Goal: Task Accomplishment & Management: Manage account settings

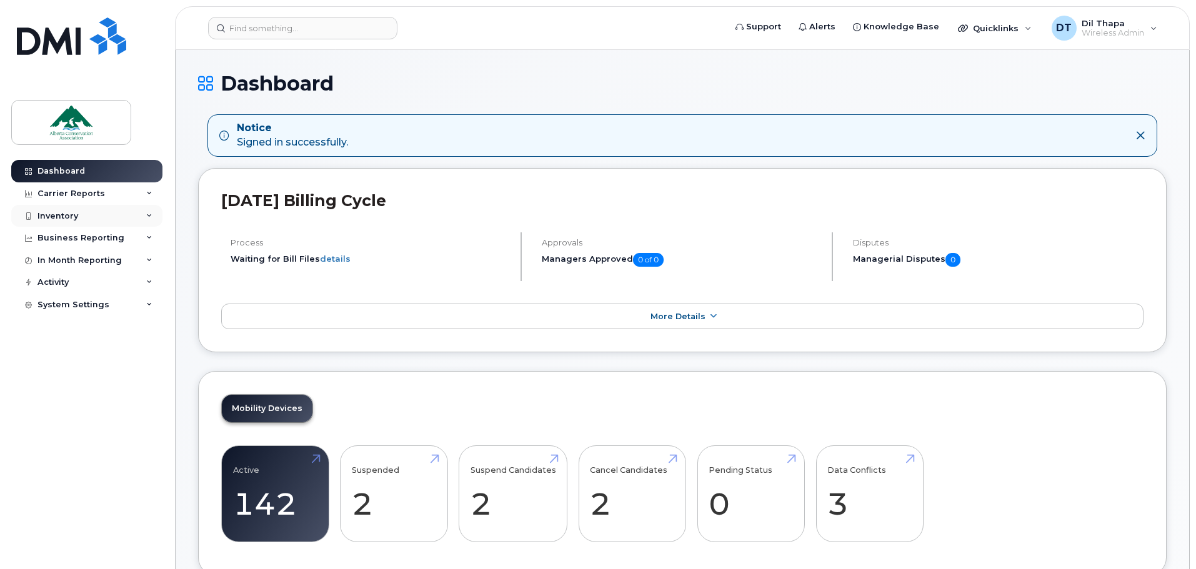
click at [63, 220] on div "Inventory" at bounding box center [57, 216] width 41 height 10
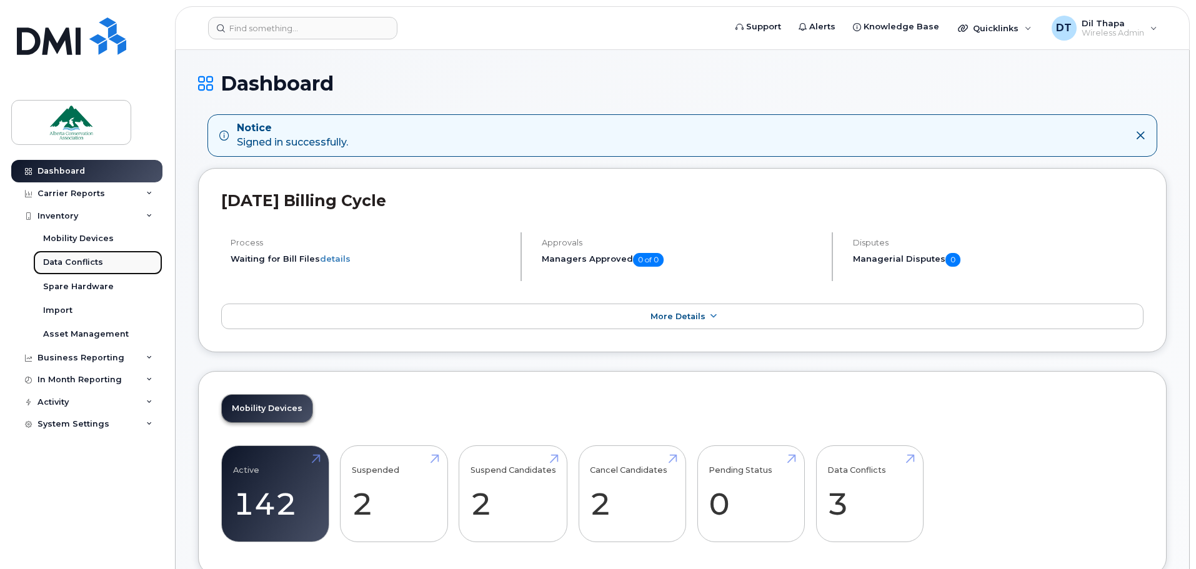
click at [72, 266] on div "Data Conflicts" at bounding box center [73, 262] width 60 height 11
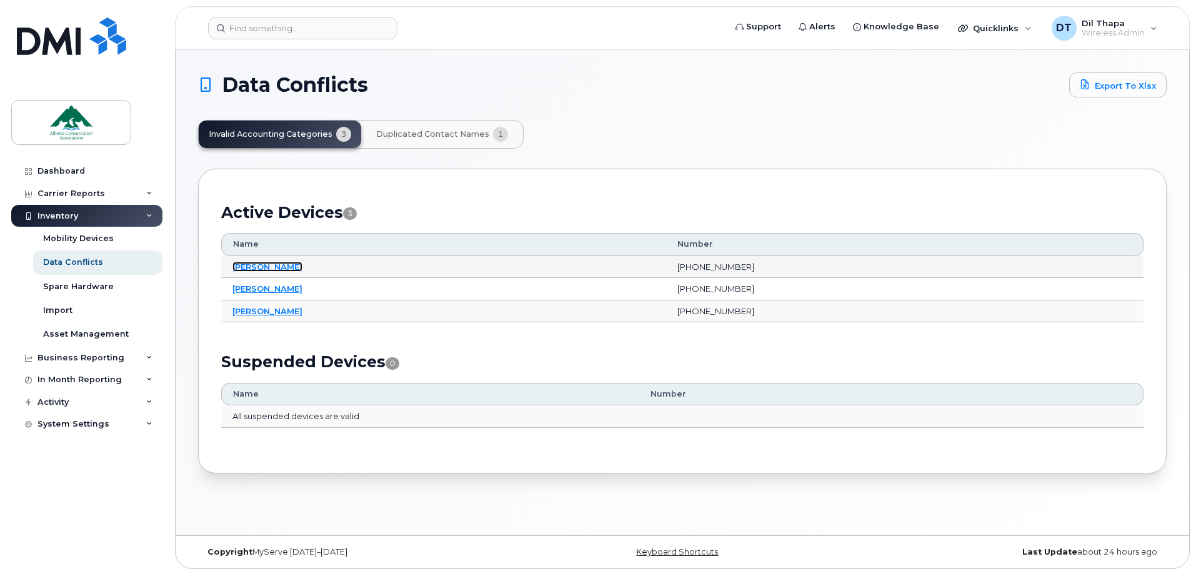
click at [266, 265] on link "Garret Lapp" at bounding box center [267, 267] width 70 height 10
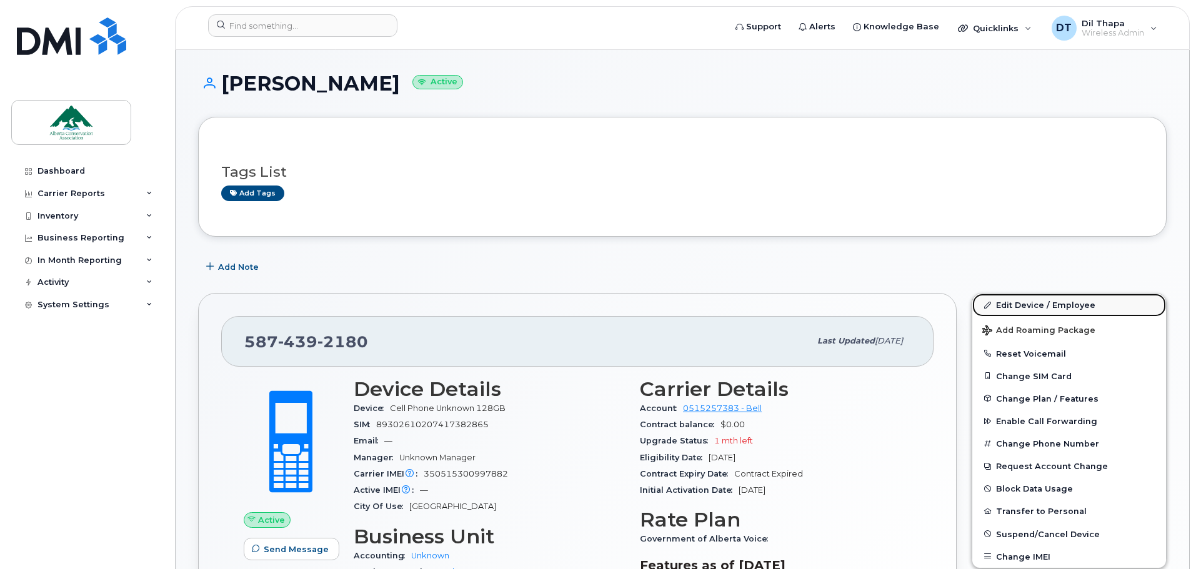
click at [1062, 308] on link "Edit Device / Employee" at bounding box center [1069, 305] width 194 height 22
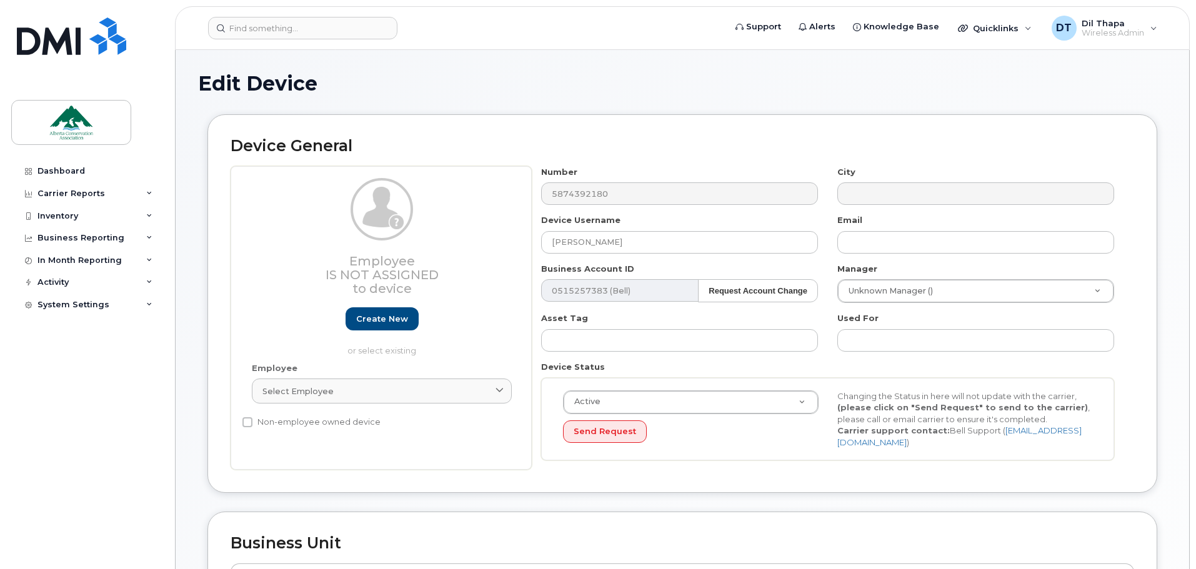
select select "84341"
click at [875, 246] on input "text" at bounding box center [975, 242] width 277 height 22
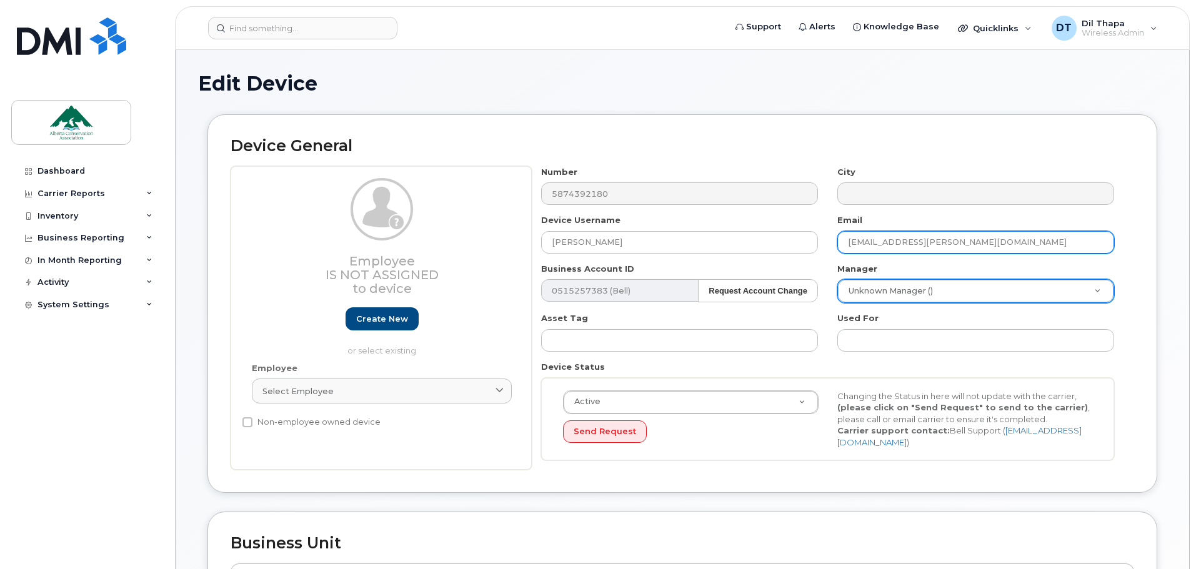
type input "garret.lapp@ab-conservation.com"
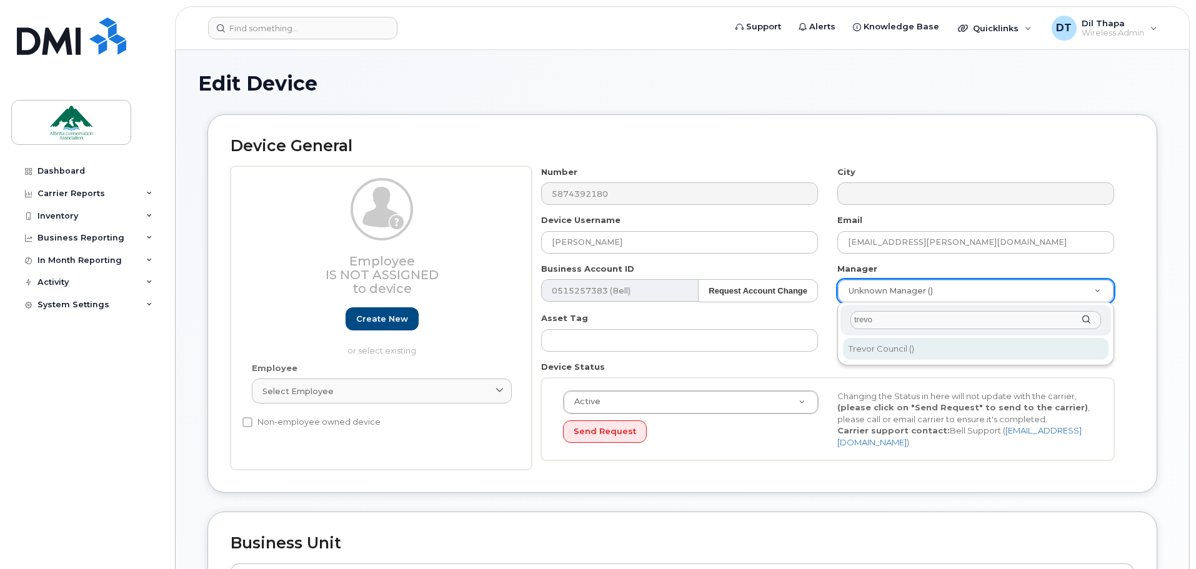
type input "trevo"
type input "280606"
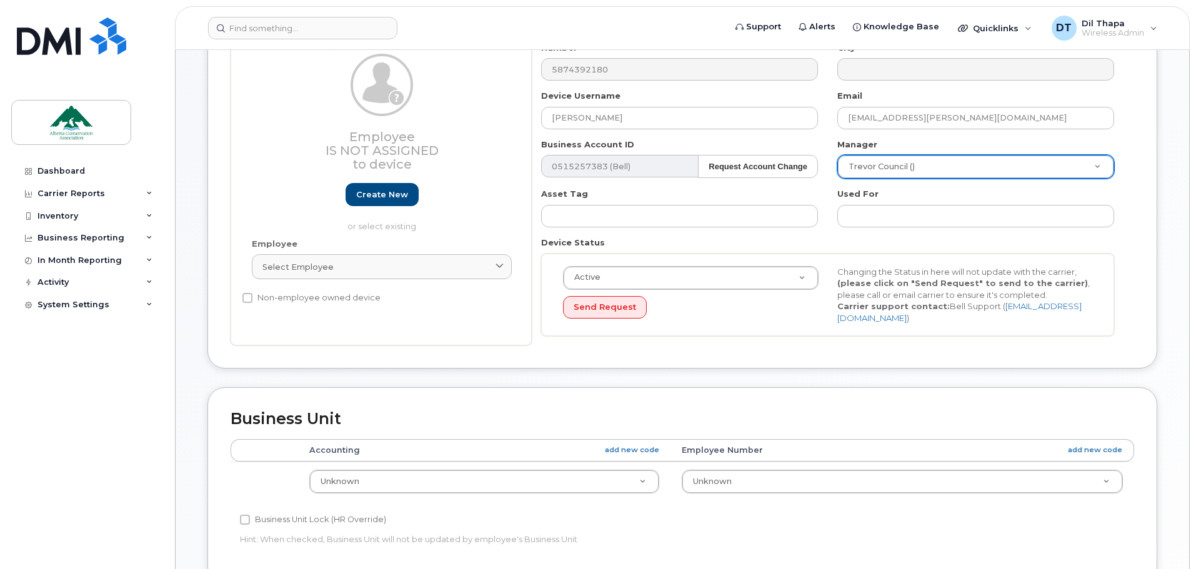
scroll to position [125, 0]
click at [365, 444] on th "Accounting add new code" at bounding box center [484, 450] width 372 height 22
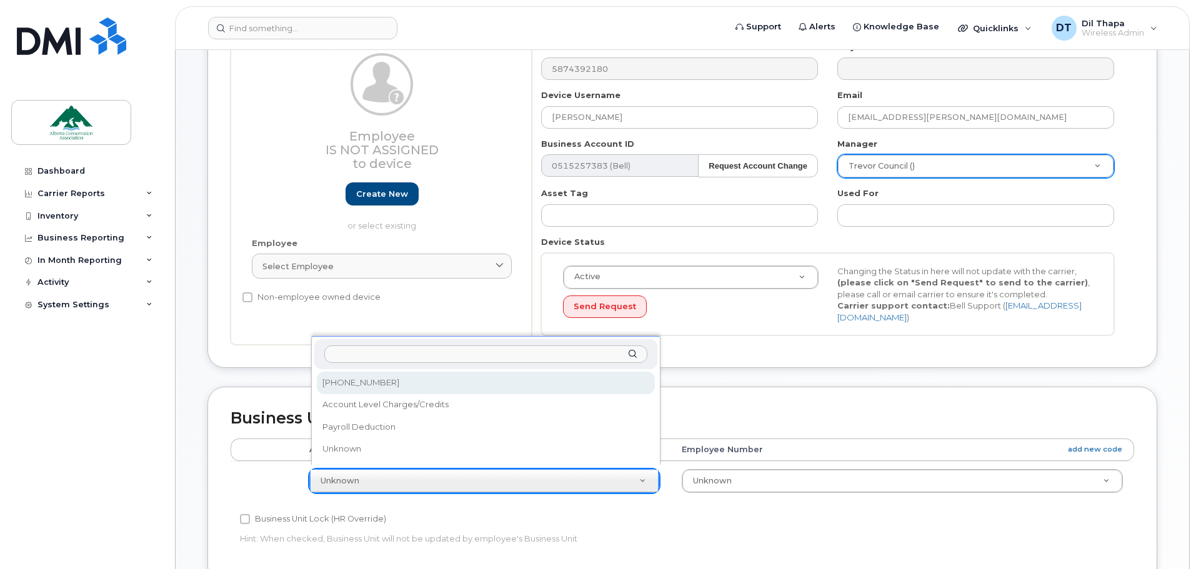
select select "84342"
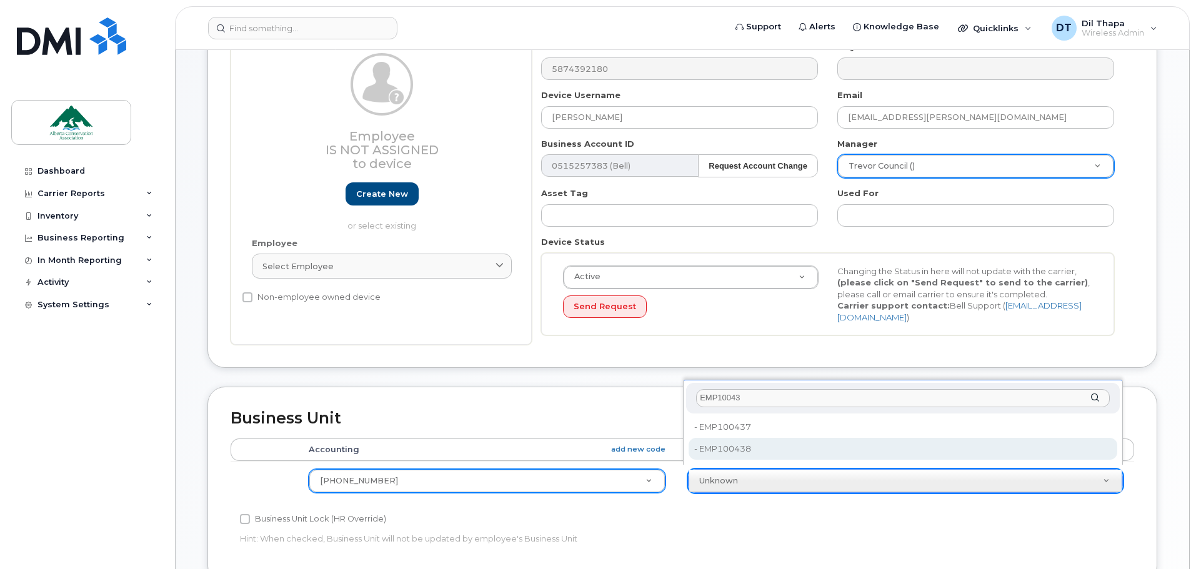
type input "EMP10043"
type input "35194803"
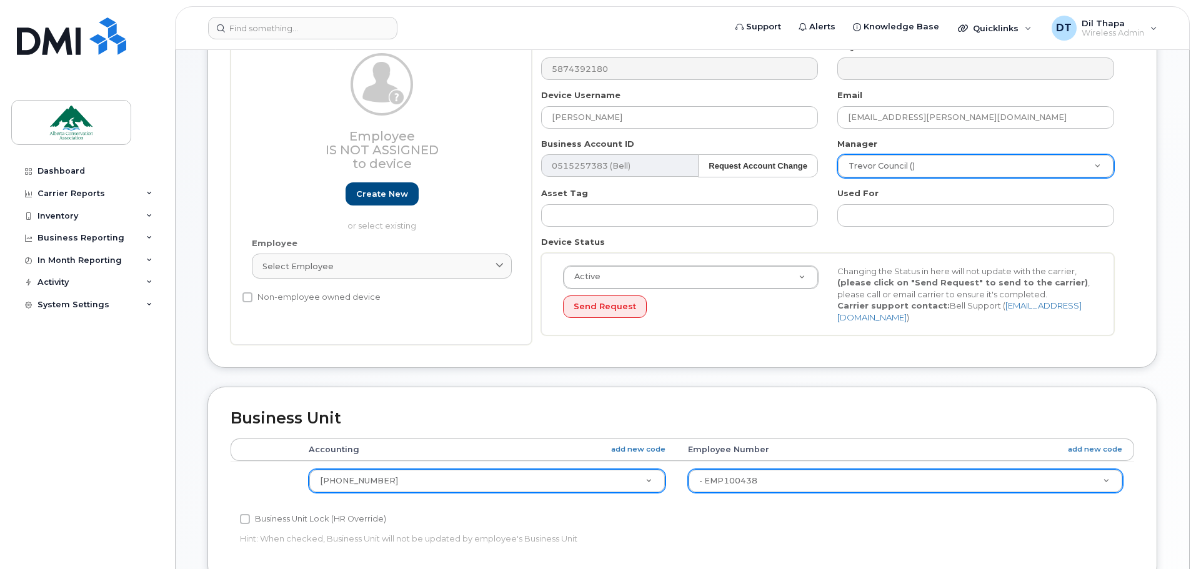
click at [767, 513] on div "Business Unit Lock (HR Override)" at bounding box center [531, 519] width 583 height 15
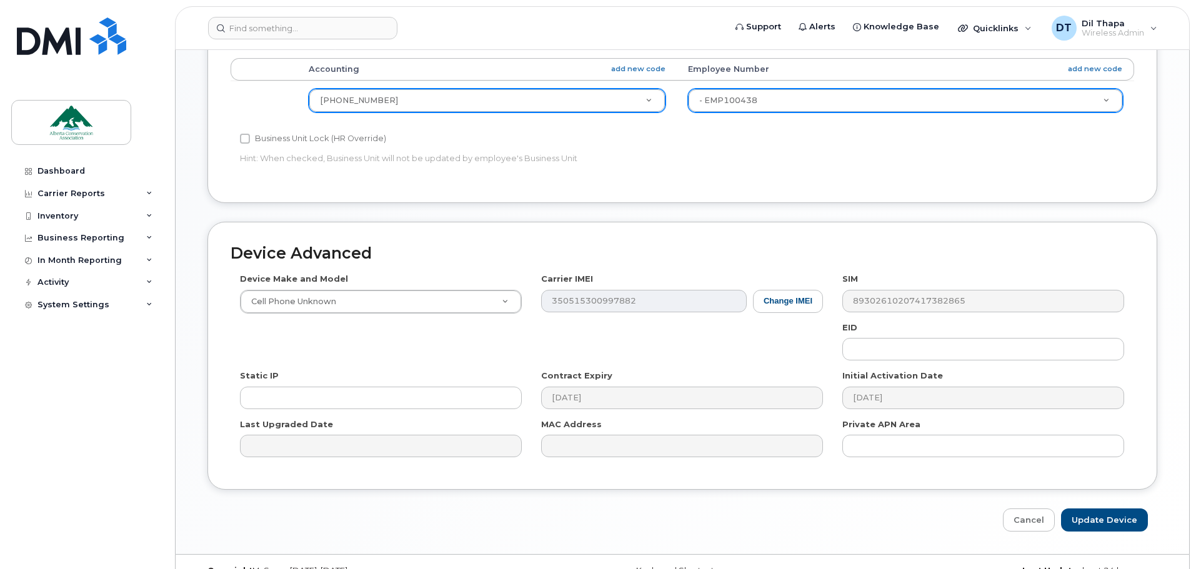
scroll to position [526, 0]
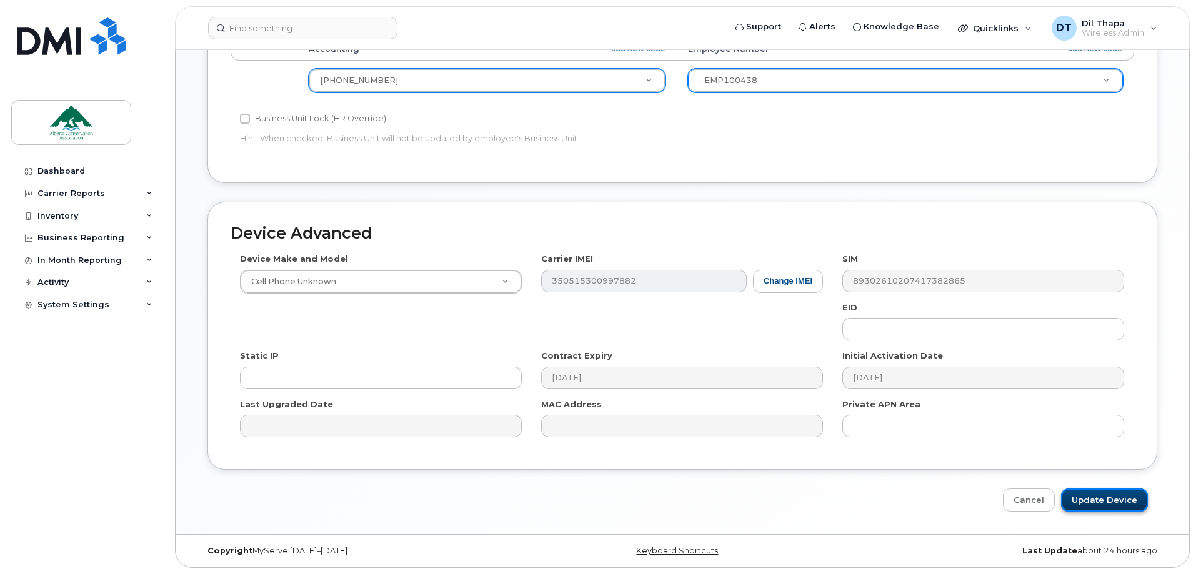
click at [1104, 495] on input "Update Device" at bounding box center [1104, 500] width 87 height 23
type input "Saving..."
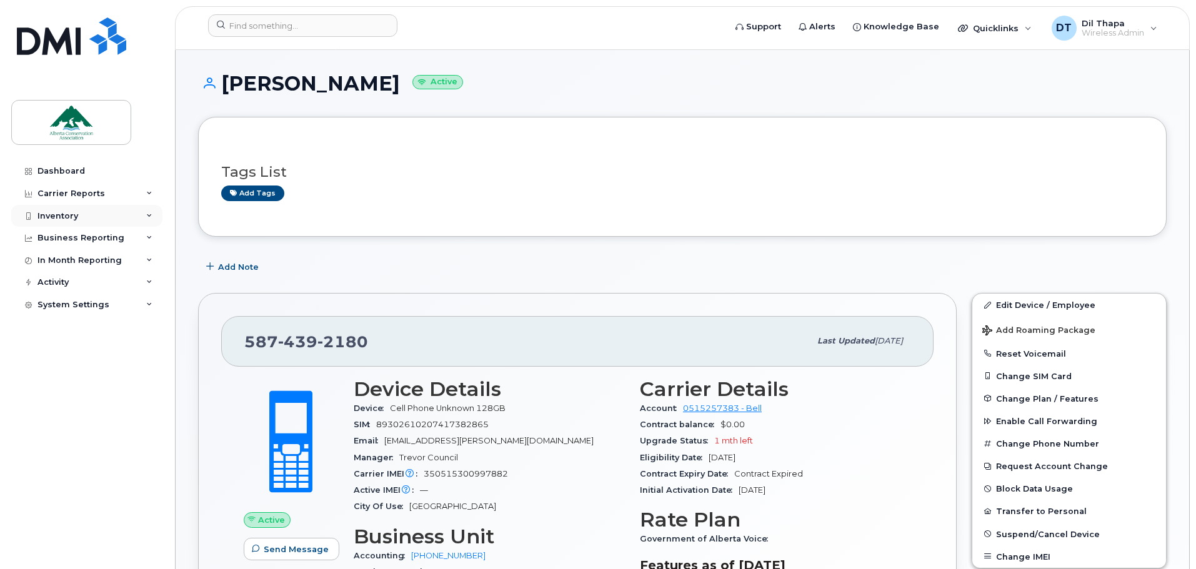
click at [77, 216] on div "Inventory" at bounding box center [57, 216] width 41 height 10
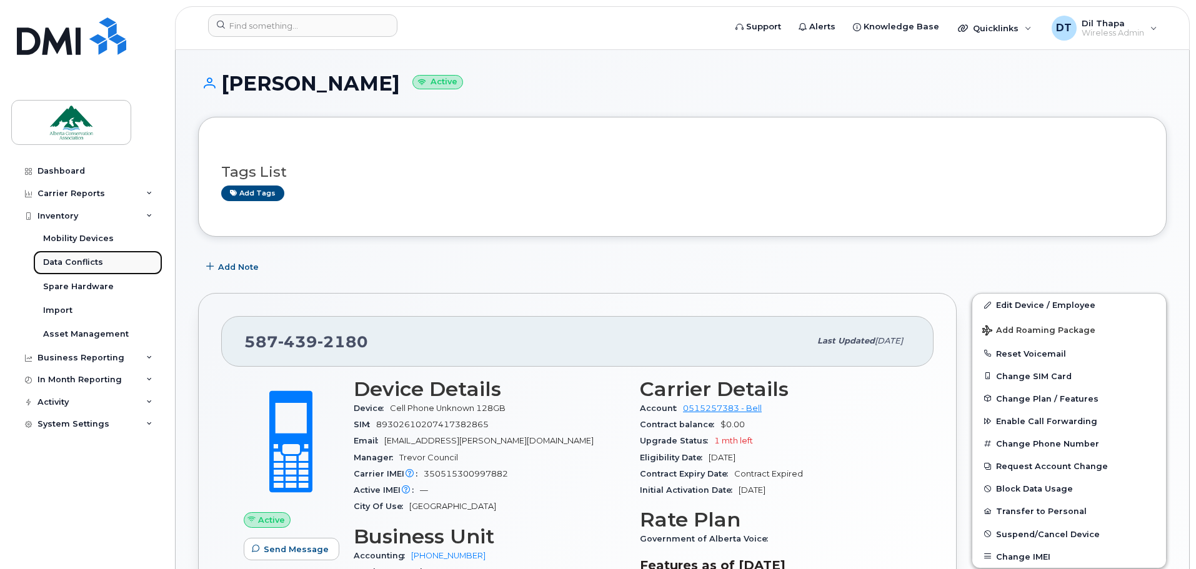
click at [72, 262] on div "Data Conflicts" at bounding box center [73, 262] width 60 height 11
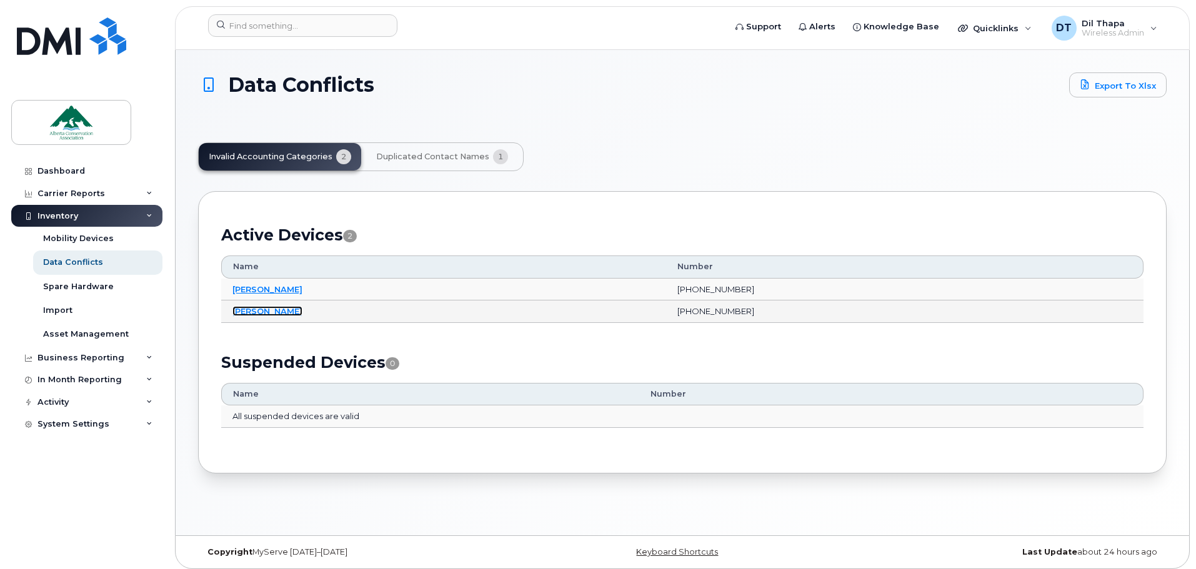
click at [276, 311] on link "Paige Asplund" at bounding box center [267, 311] width 70 height 10
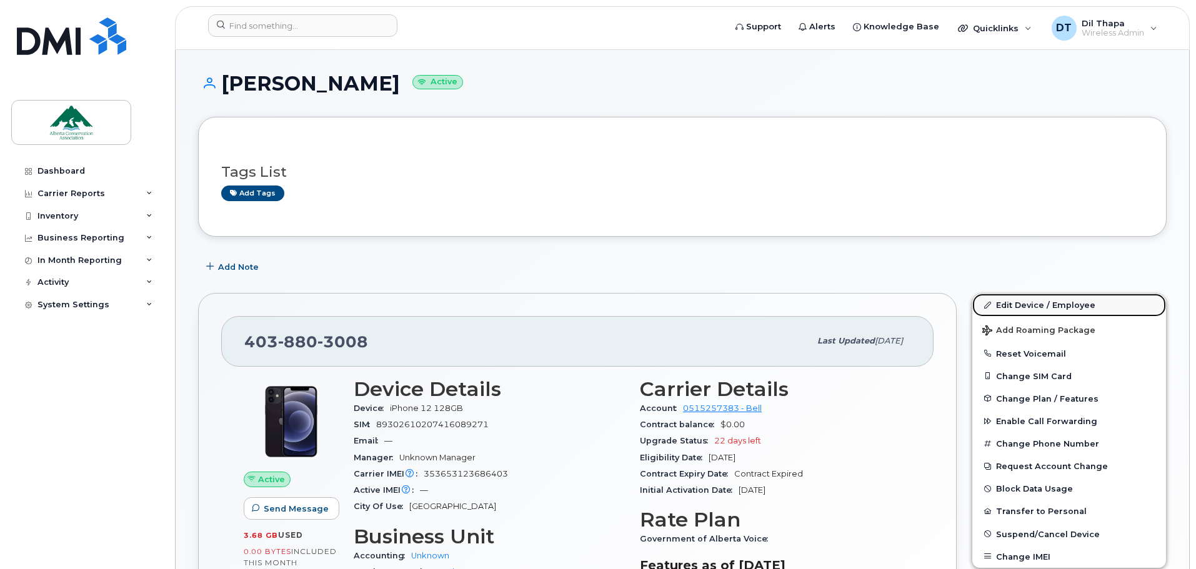
click at [1030, 304] on link "Edit Device / Employee" at bounding box center [1069, 305] width 194 height 22
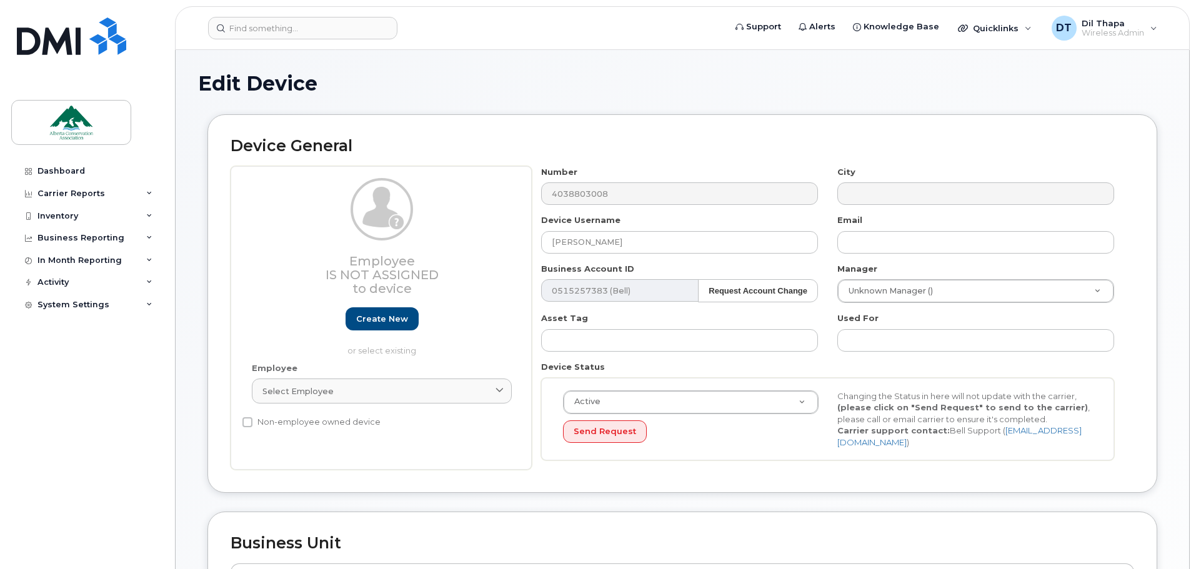
select select "84341"
click at [885, 248] on input "text" at bounding box center [975, 242] width 277 height 22
type input "paige.asplund@ab-conservation.com"
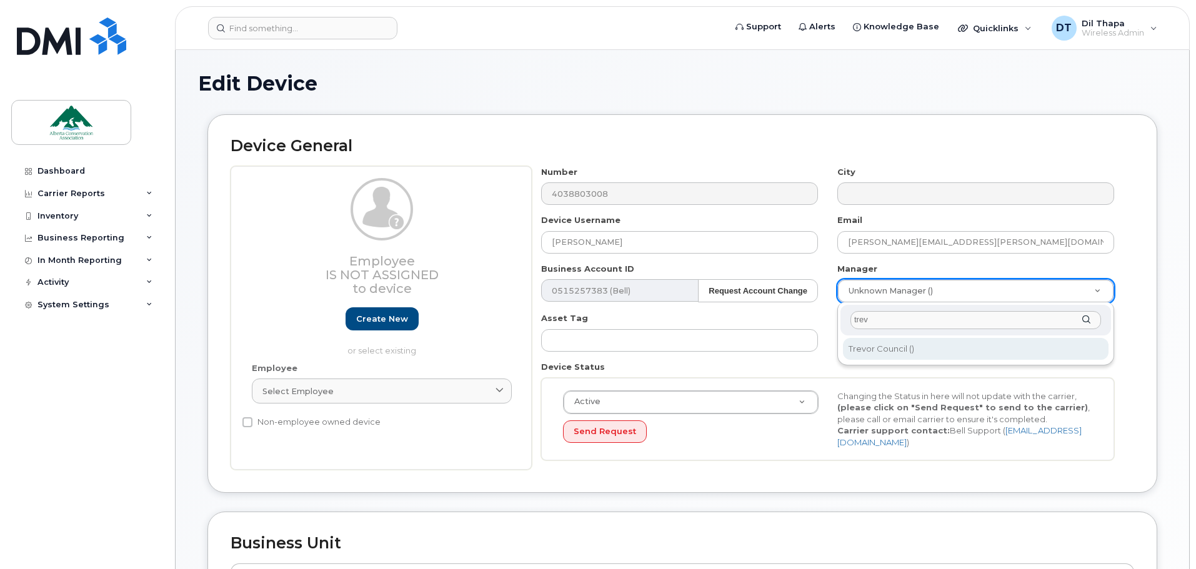
type input "trev"
type input "280606"
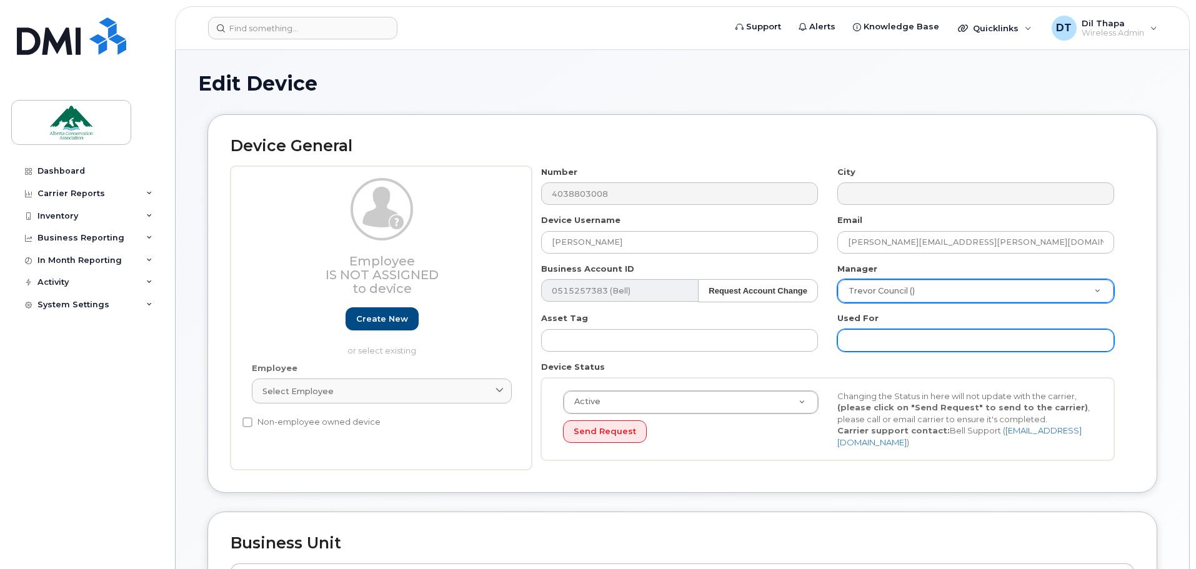
click at [887, 346] on input "text" at bounding box center [975, 340] width 277 height 22
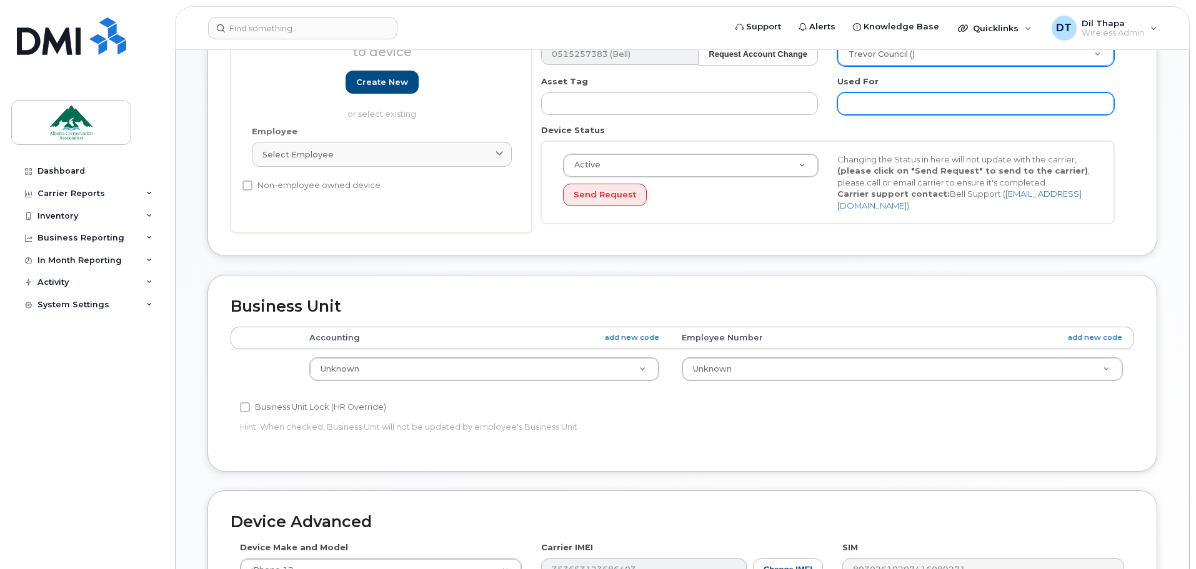
scroll to position [250, 0]
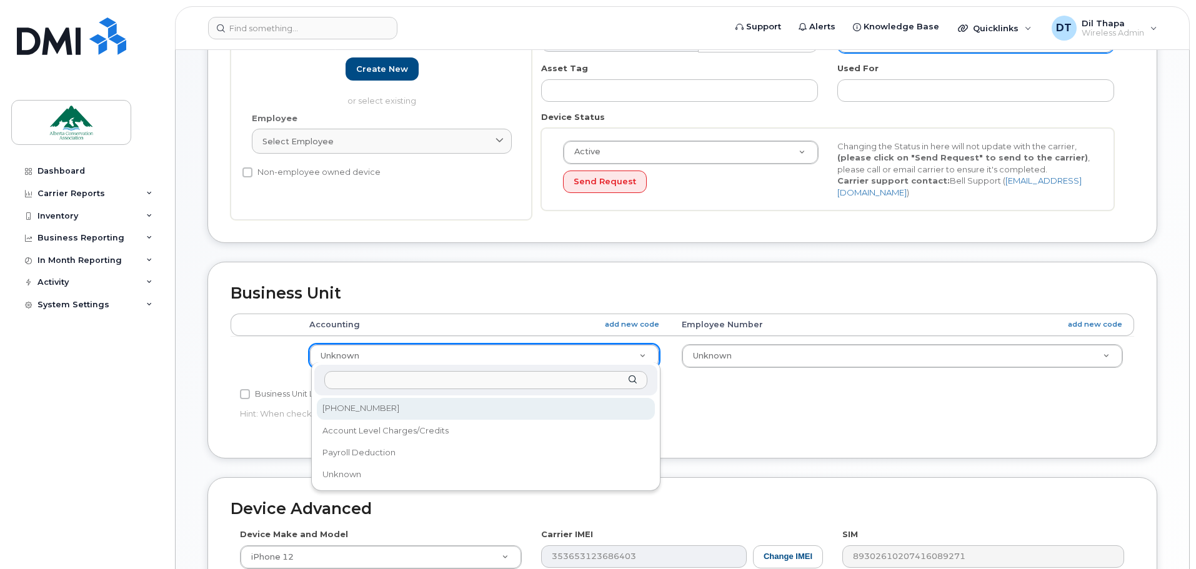
select select "84342"
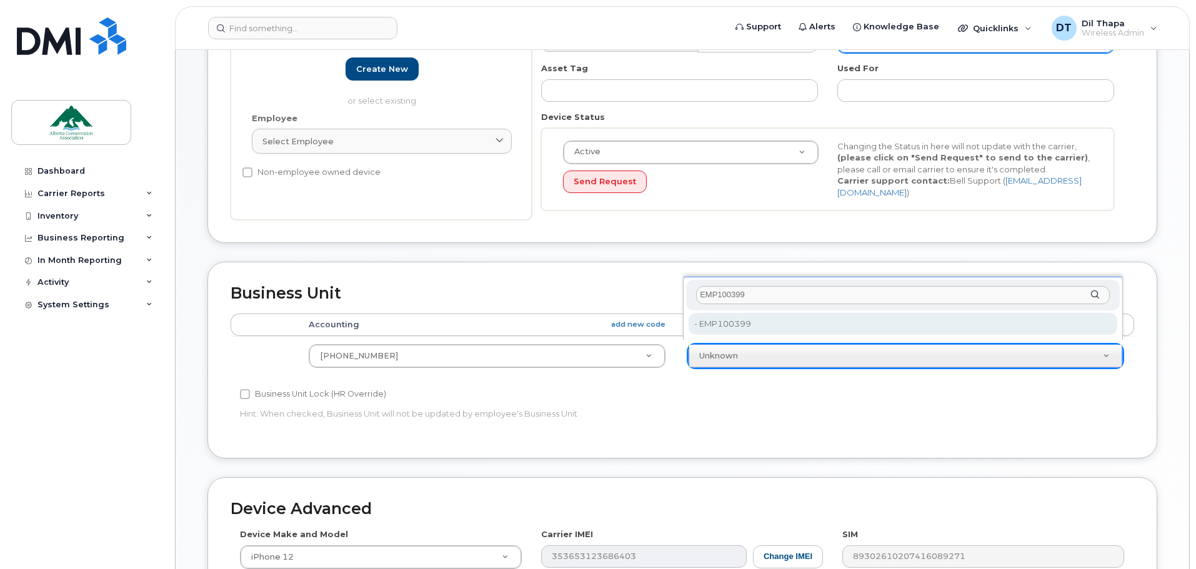
type input "EMP100399"
type input "34922271"
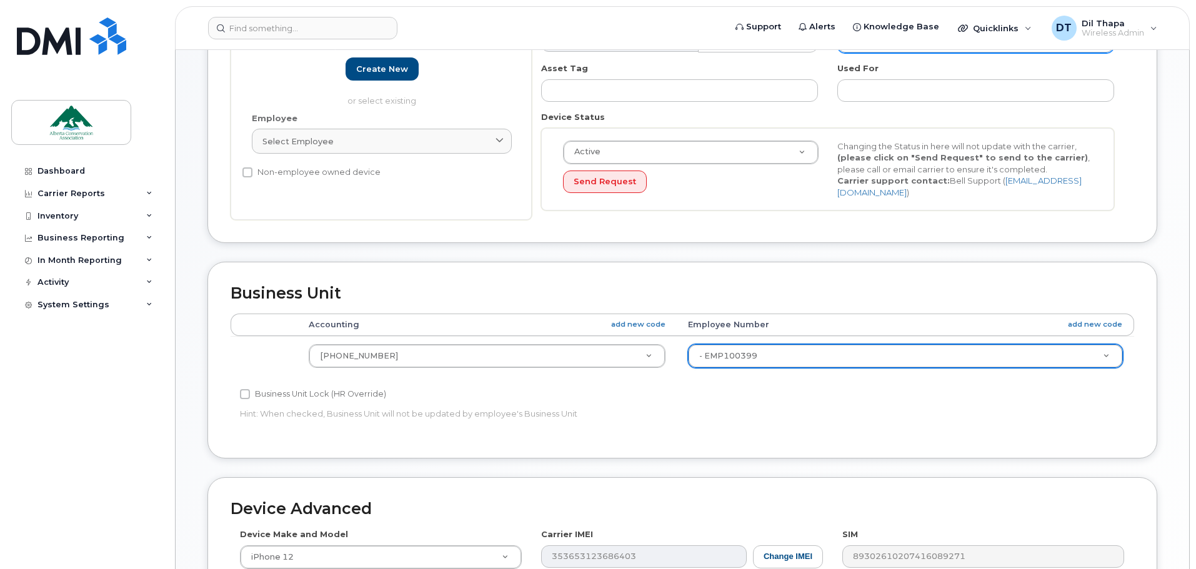
click at [722, 397] on div "Business Unit Lock (HR Override)" at bounding box center [531, 394] width 583 height 15
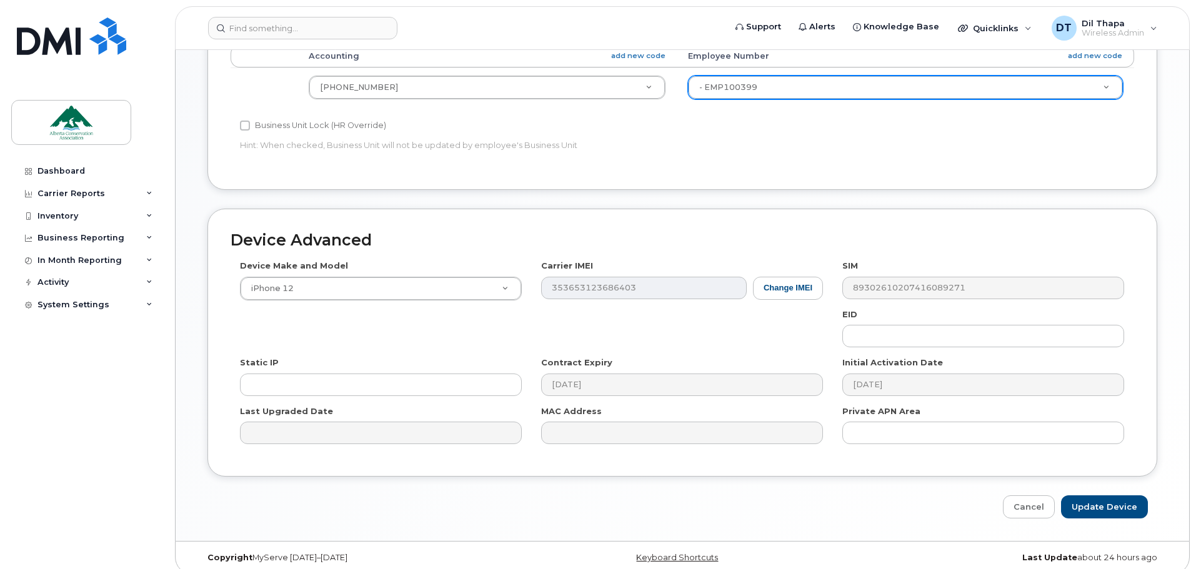
scroll to position [526, 0]
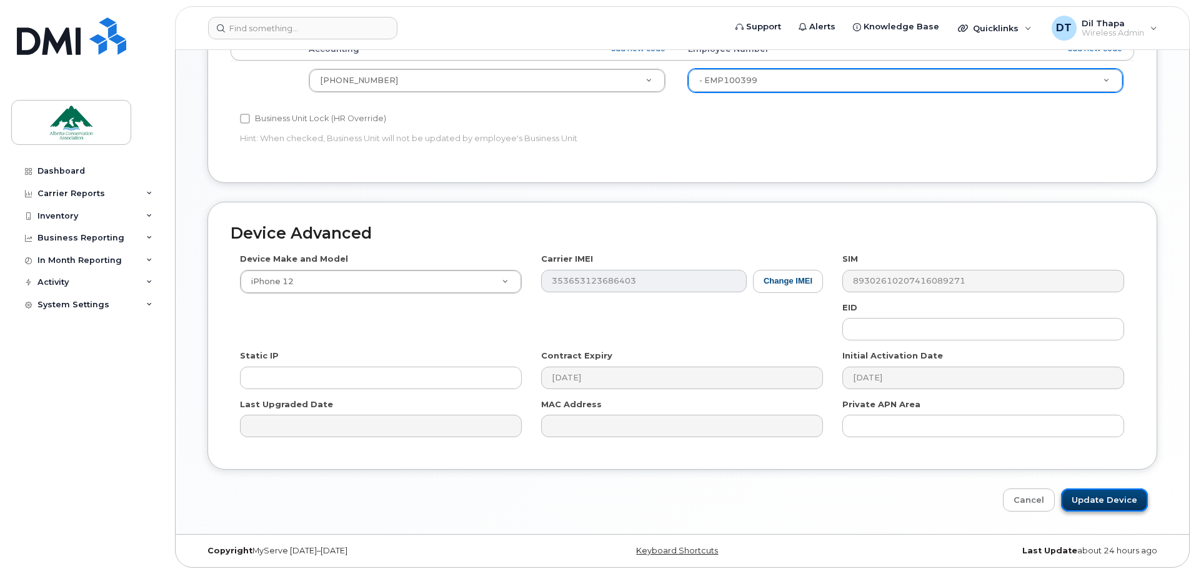
click at [1113, 499] on input "Update Device" at bounding box center [1104, 500] width 87 height 23
type input "Saving..."
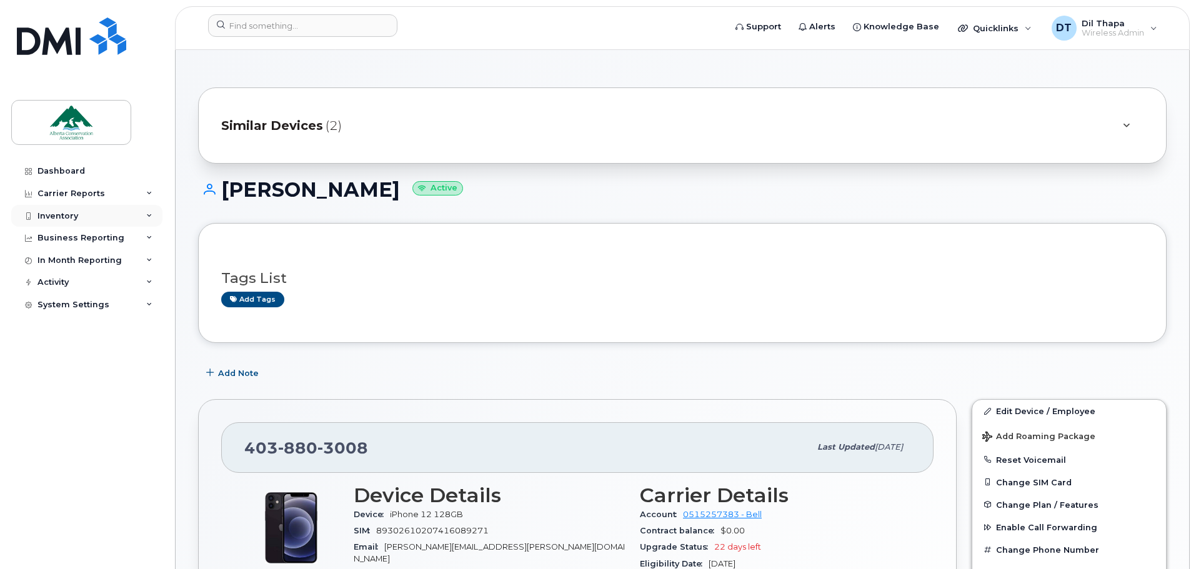
click at [46, 215] on div "Inventory" at bounding box center [57, 216] width 41 height 10
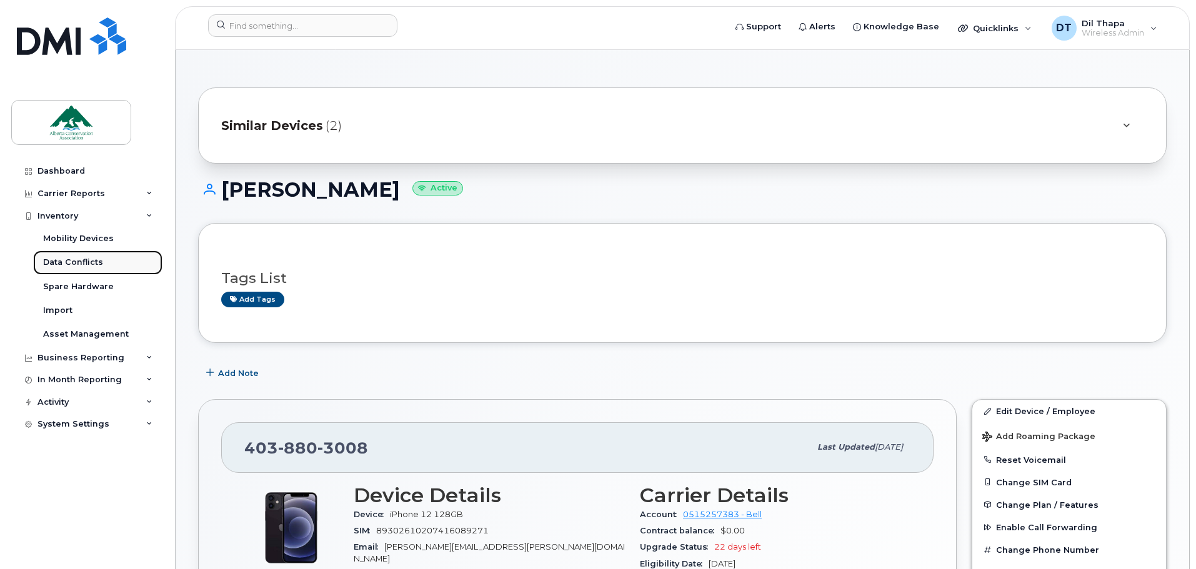
click at [74, 258] on div "Data Conflicts" at bounding box center [73, 262] width 60 height 11
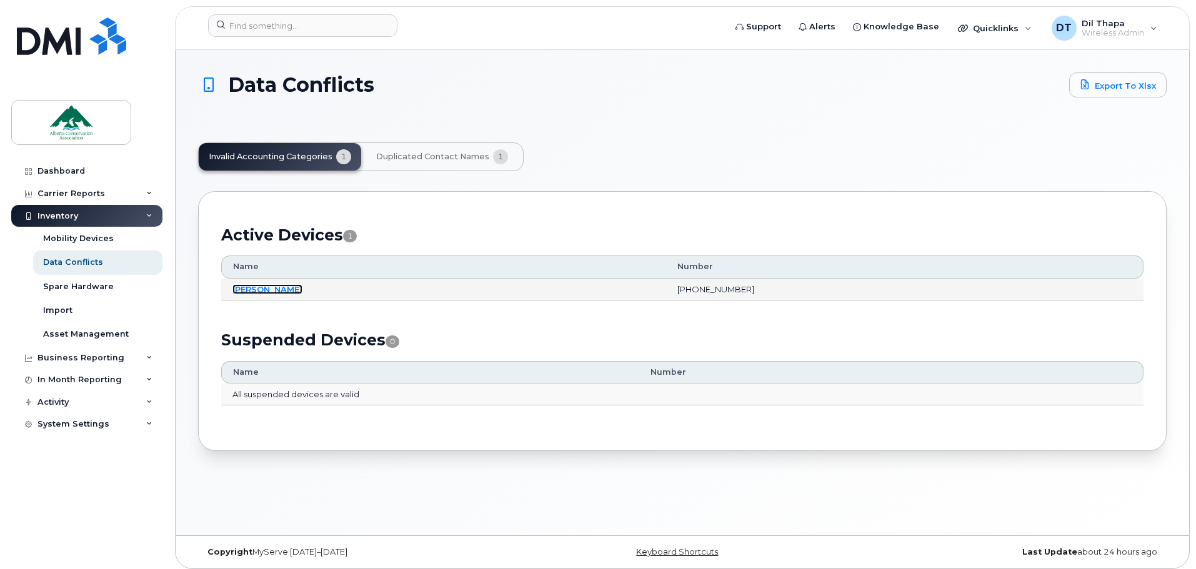
click at [261, 291] on link "Melissa Misutka" at bounding box center [267, 289] width 70 height 10
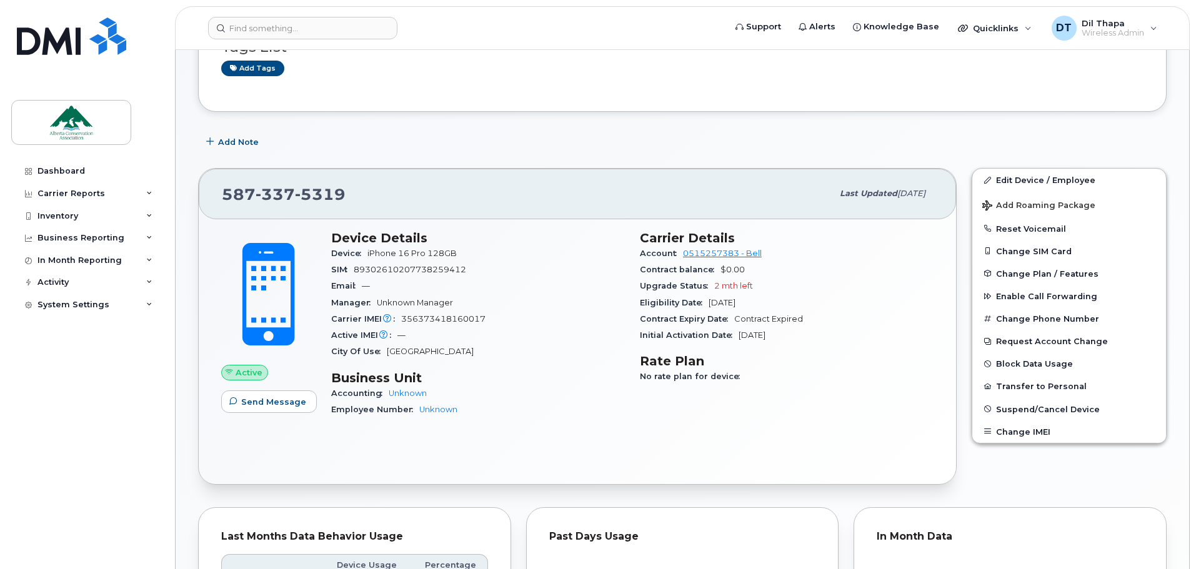
scroll to position [187, 0]
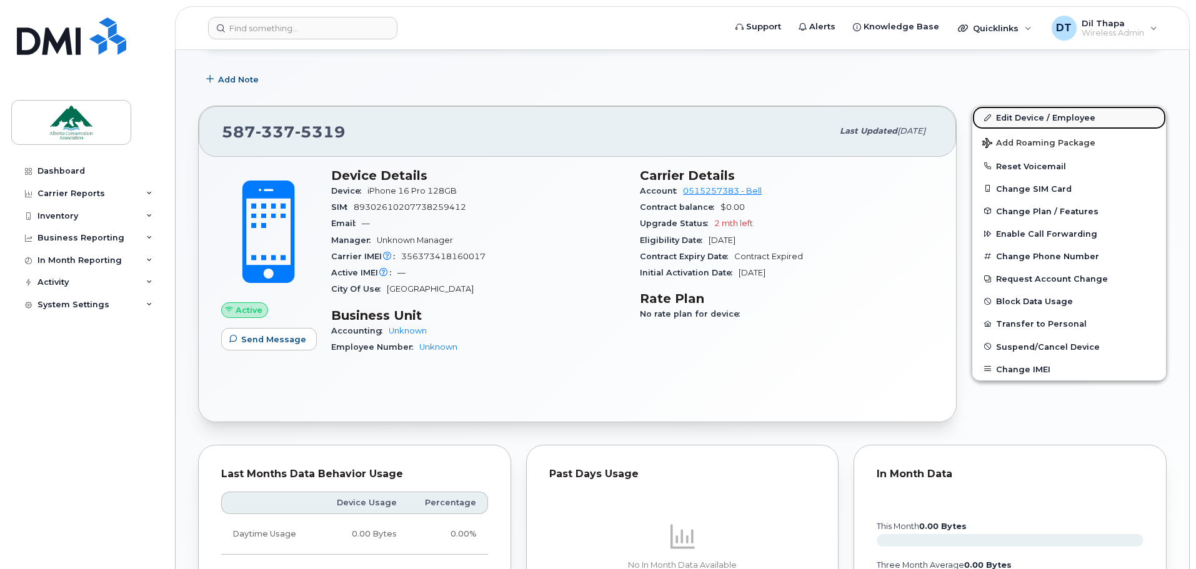
click at [1021, 119] on link "Edit Device / Employee" at bounding box center [1069, 117] width 194 height 22
click at [1041, 117] on link "Edit Device / Employee" at bounding box center [1069, 117] width 194 height 22
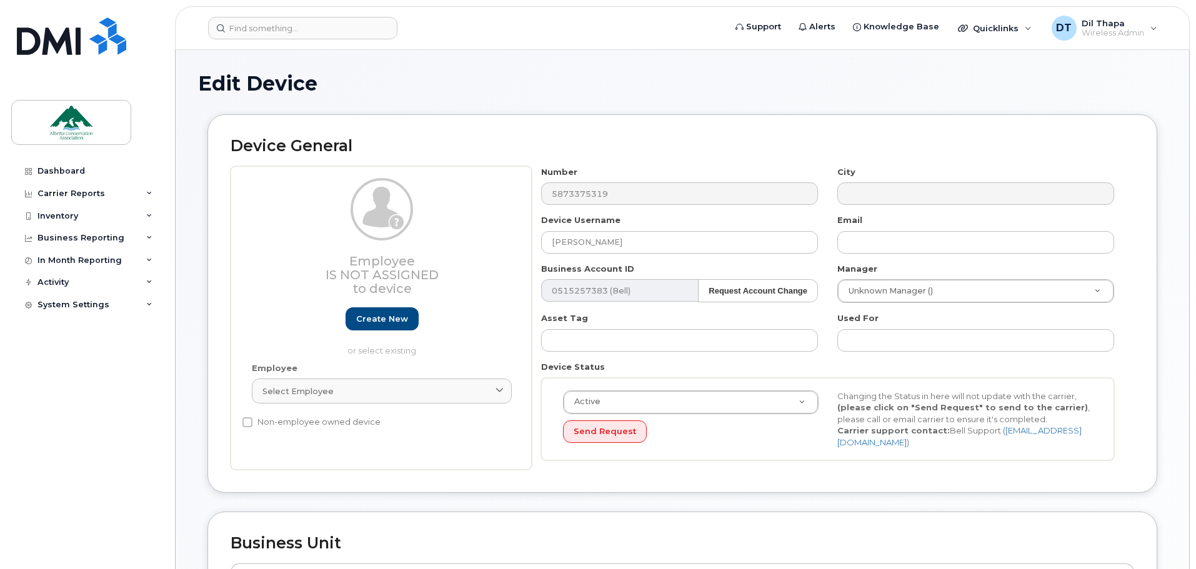
select select "84341"
click at [903, 243] on input "text" at bounding box center [975, 242] width 277 height 22
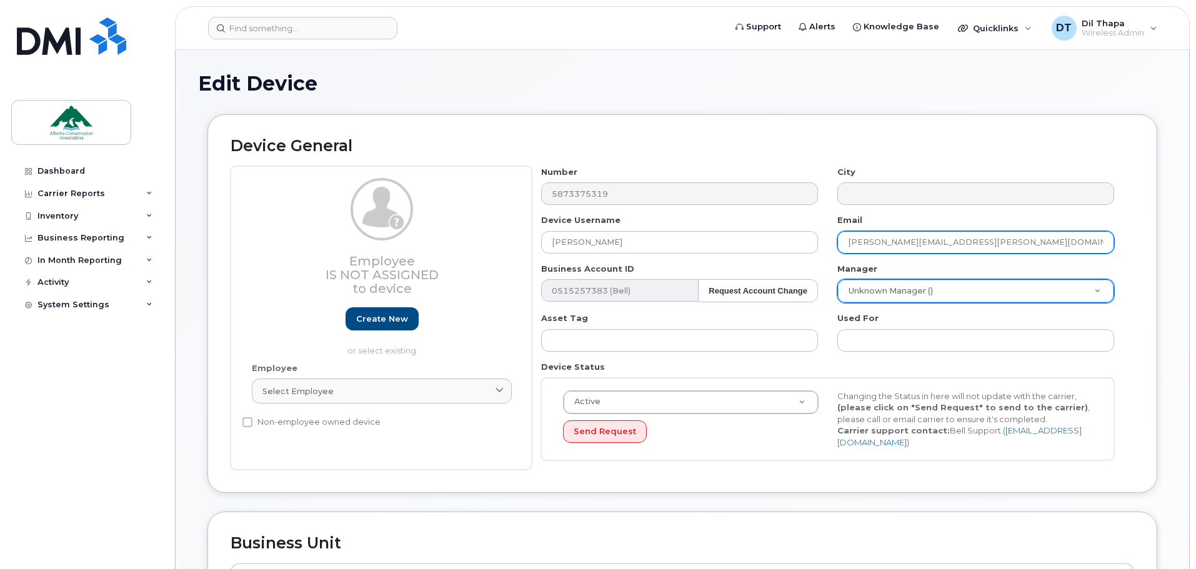
type input "melissa.misutka@ab-conservation.com"
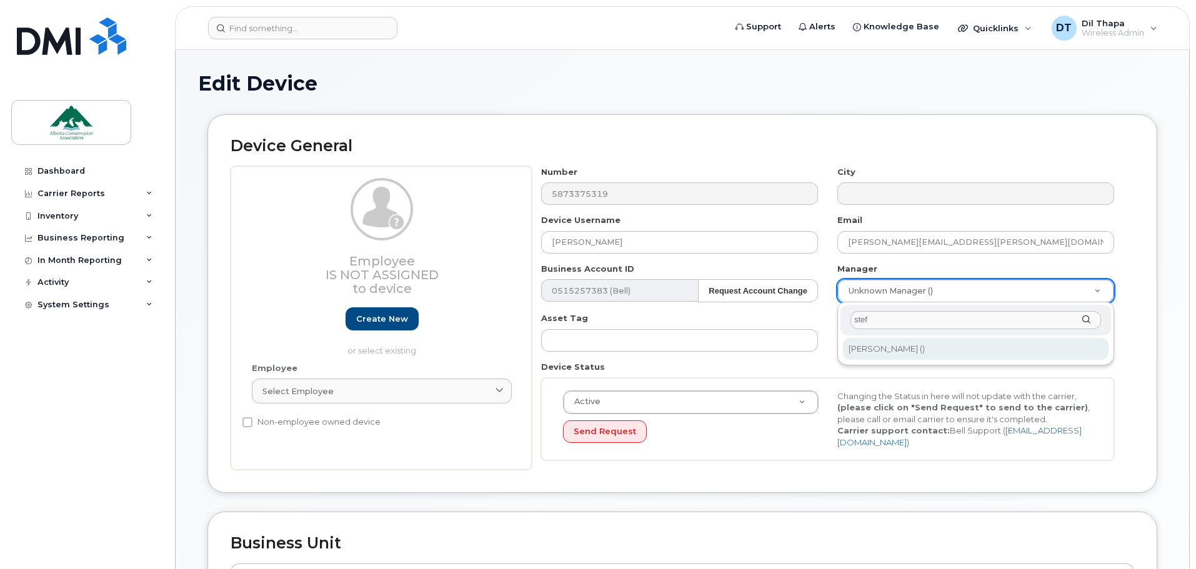
type input "stef"
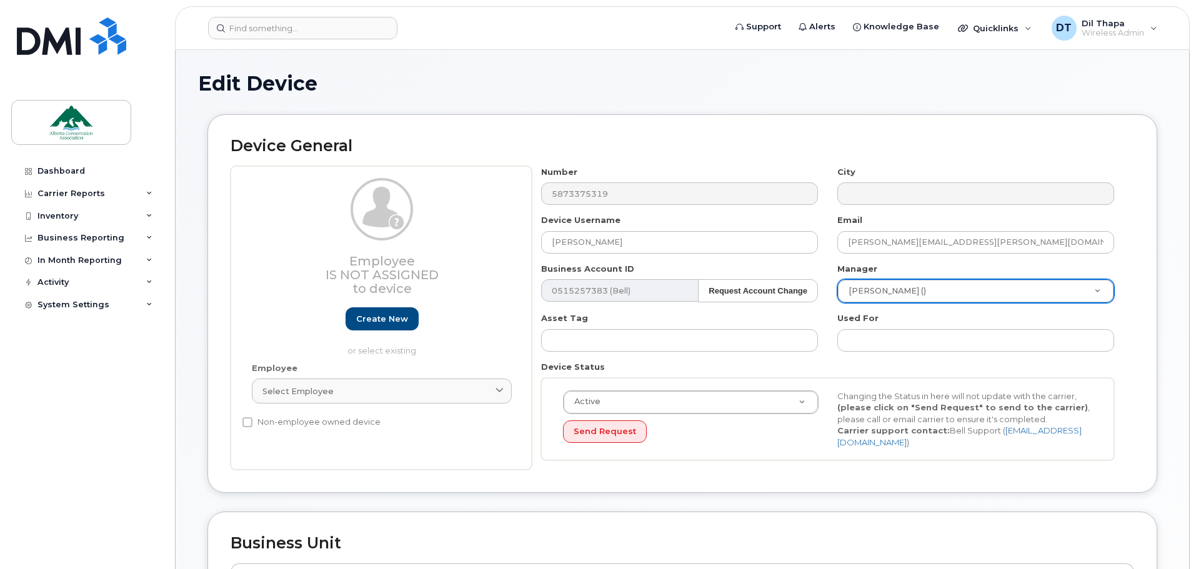
type input "281248"
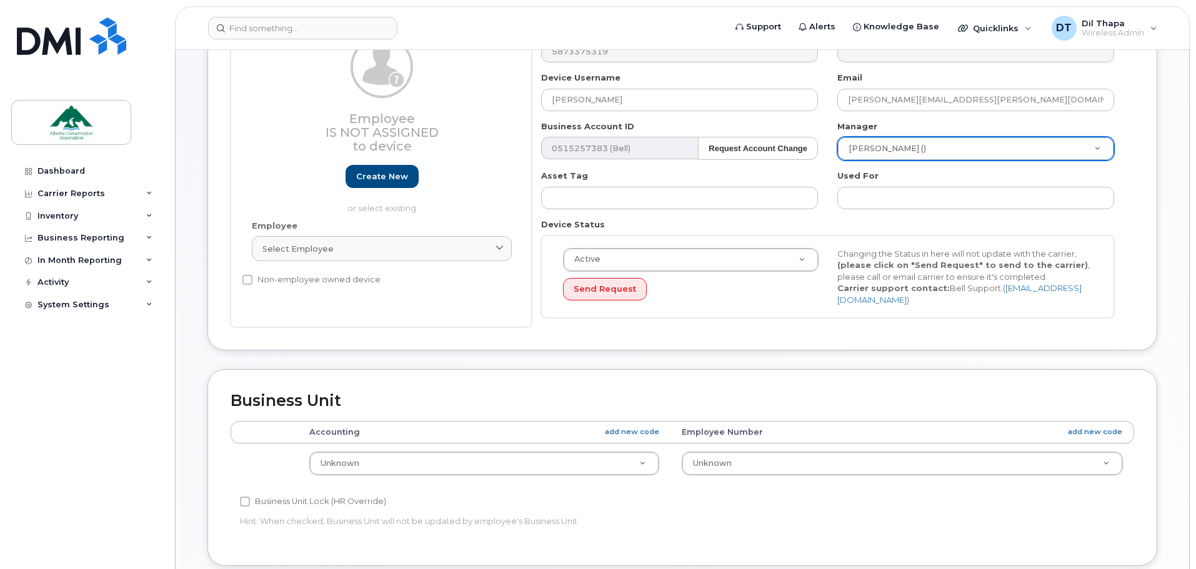
scroll to position [250, 0]
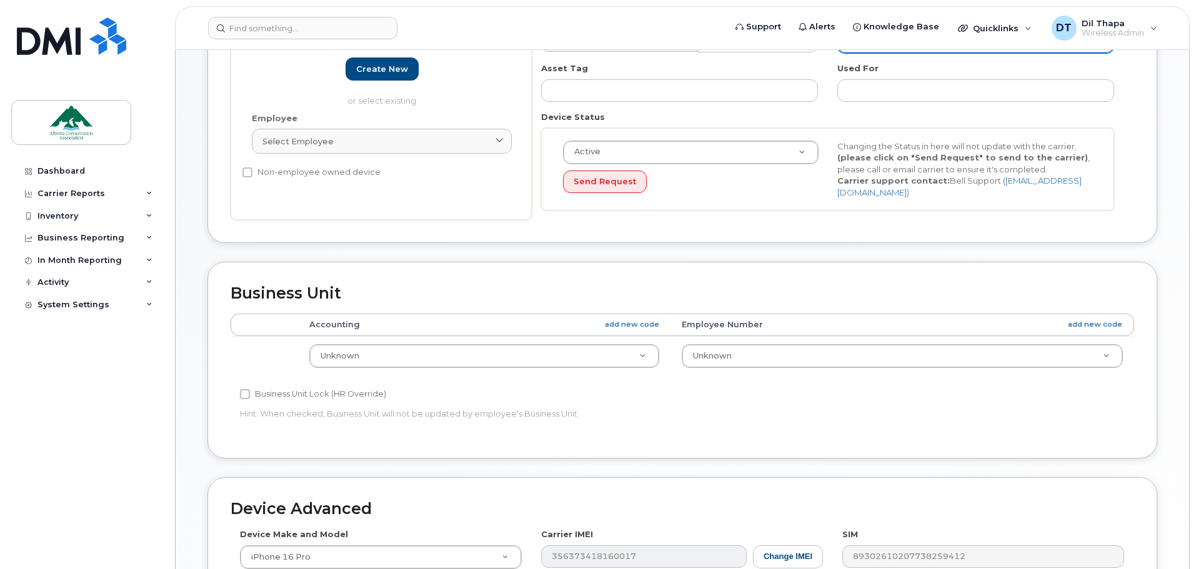
click at [507, 366] on td "Unknown 005-00-01-201 Account Level Charges/Credits Payroll Deduction Unknown" at bounding box center [484, 355] width 372 height 39
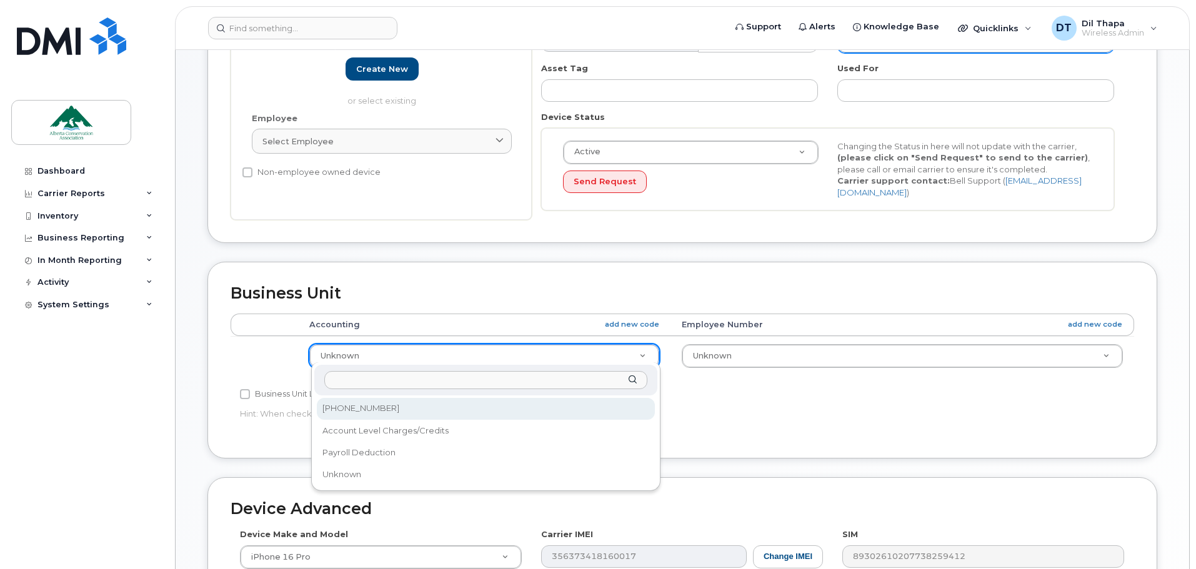
select select "84342"
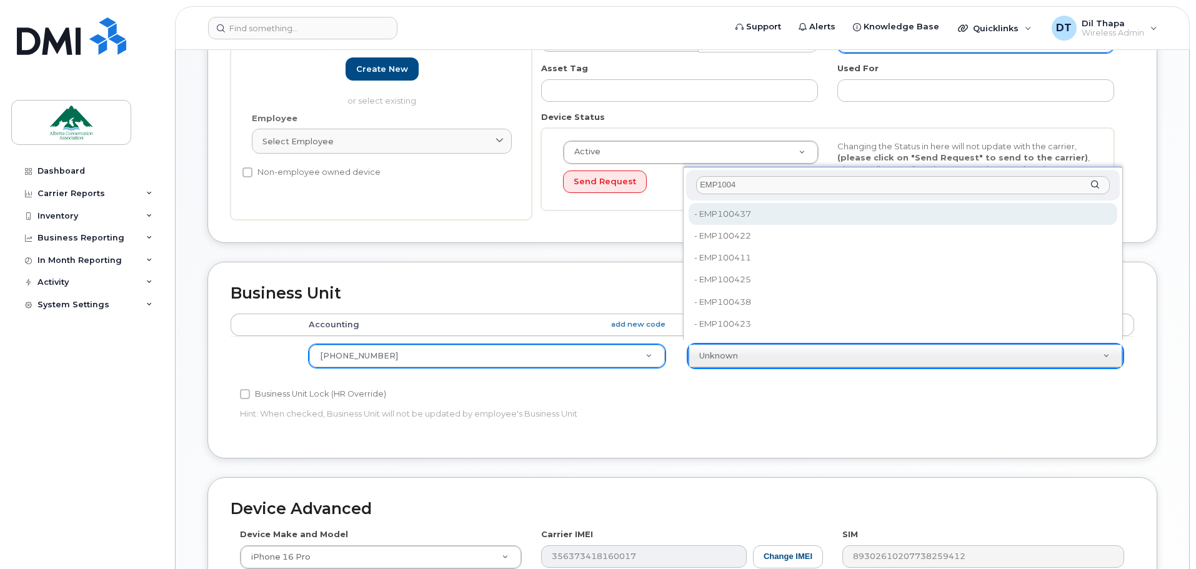
type input "EMP10044"
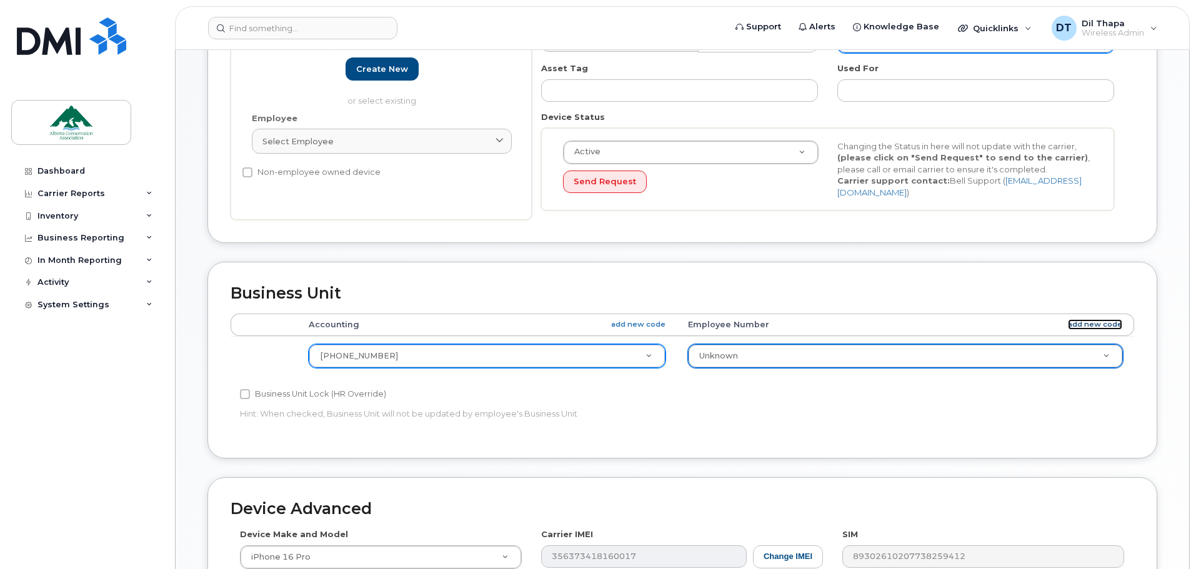
click at [1096, 319] on link "add new code" at bounding box center [1095, 324] width 54 height 11
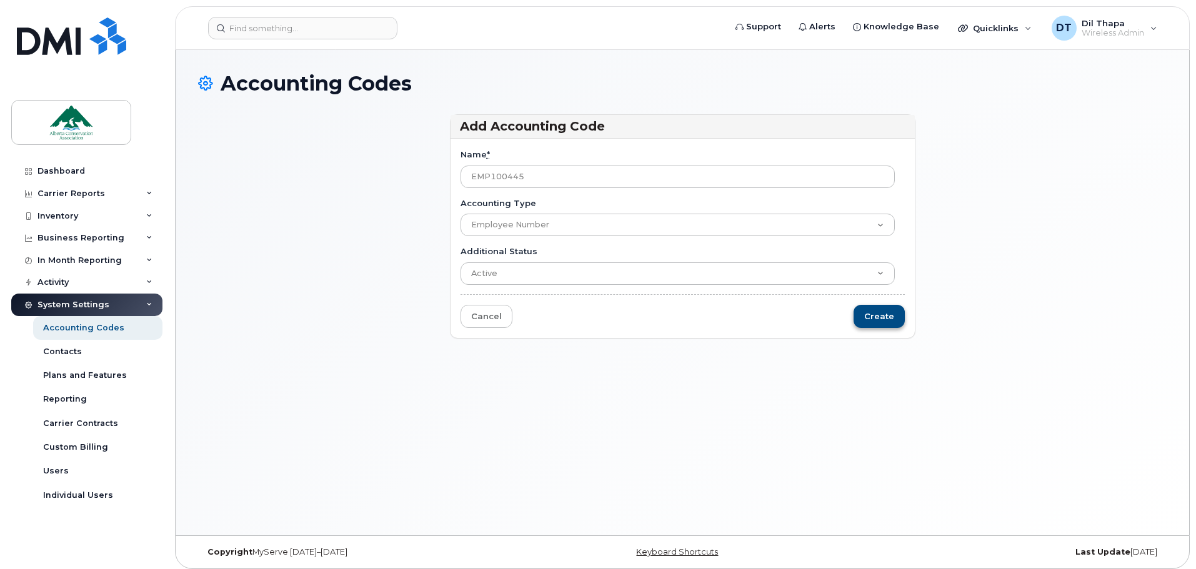
type input "EMP100445"
click at [885, 319] on input "Create" at bounding box center [879, 316] width 51 height 23
type input "Saving..."
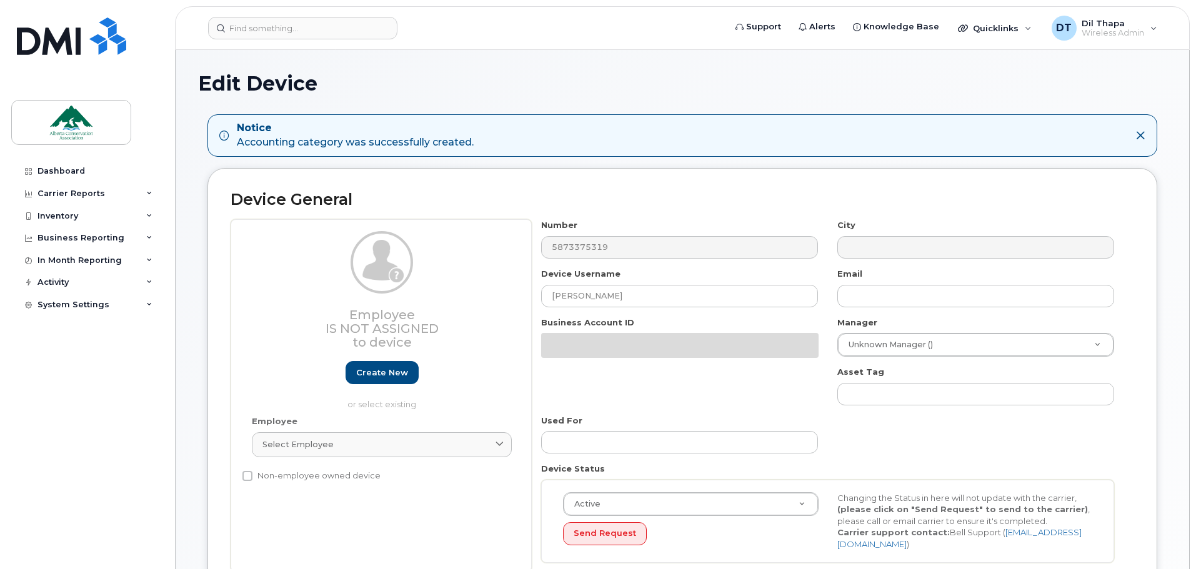
select select "84341"
